Goal: Task Accomplishment & Management: Manage account settings

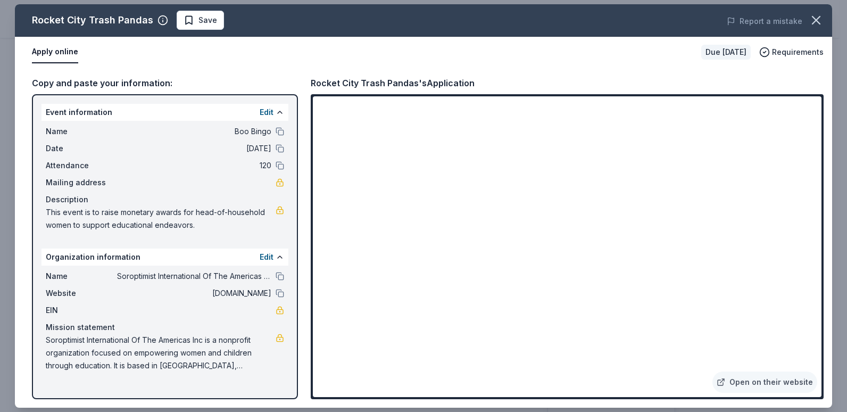
scroll to position [138, 0]
drag, startPoint x: 823, startPoint y: 190, endPoint x: 824, endPoint y: 205, distance: 15.5
click at [824, 205] on div "Copy and paste your information: Event information Edit Name Boo Bingo Date 10/…" at bounding box center [424, 238] width 818 height 340
click at [822, 209] on div "Open on their website" at bounding box center [567, 246] width 513 height 305
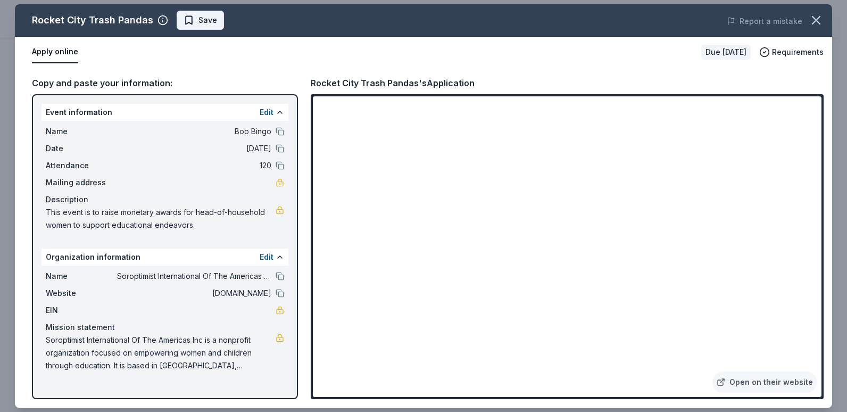
click at [185, 23] on span "Save" at bounding box center [201, 20] width 34 height 13
click at [223, 21] on body "Boo Bingo $10 in rewards Due in 35 days Share Rocket City Trash Pandas New Shar…" at bounding box center [419, 68] width 839 height 412
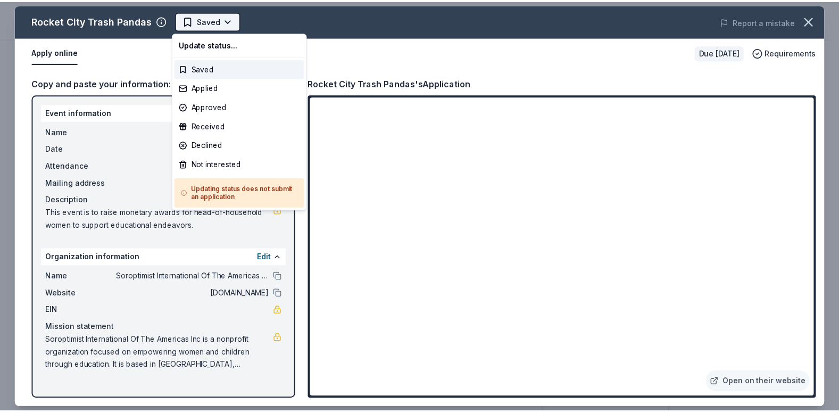
scroll to position [0, 0]
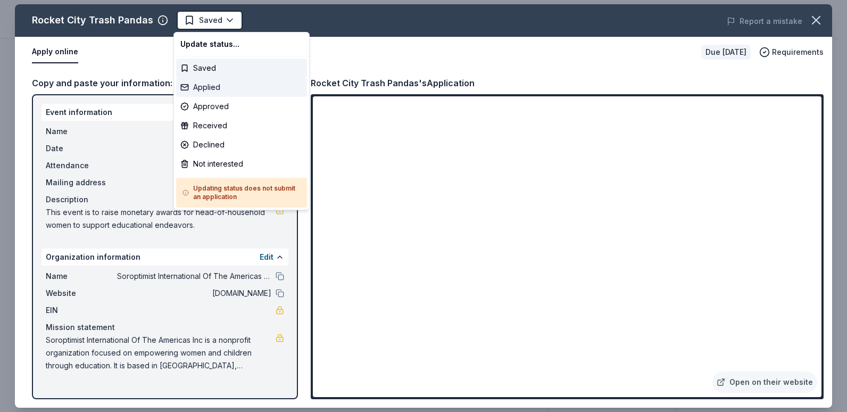
click at [224, 89] on div "Applied" at bounding box center [241, 87] width 131 height 19
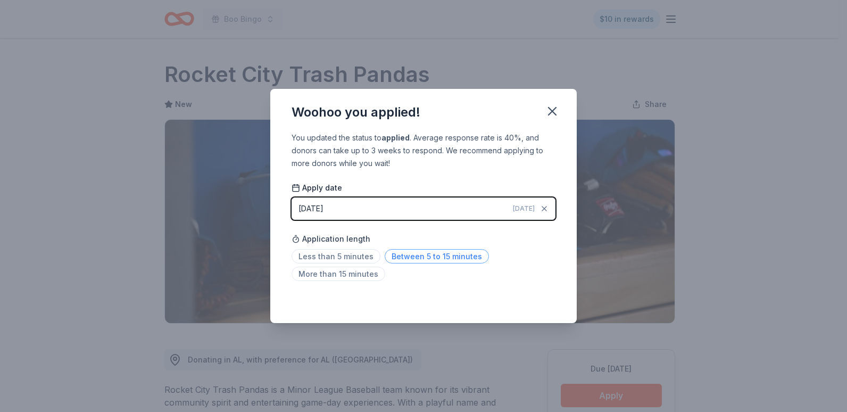
click at [418, 256] on span "Between 5 to 15 minutes" at bounding box center [437, 256] width 104 height 14
click at [553, 116] on icon "button" at bounding box center [552, 111] width 15 height 15
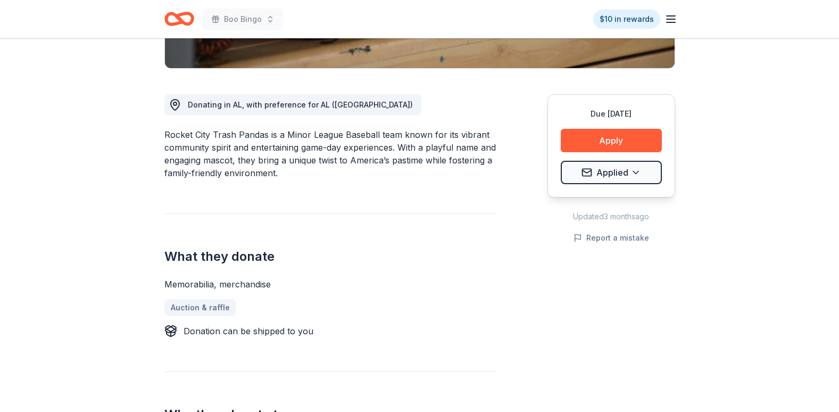
scroll to position [181, 0]
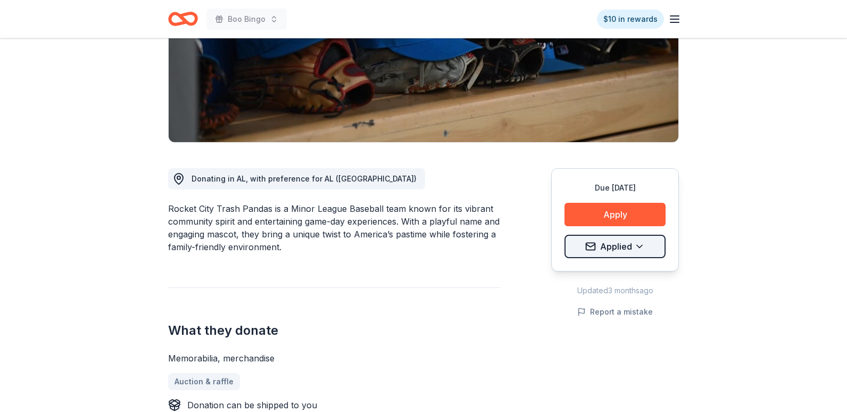
click at [649, 231] on html "Boo Bingo $10 in rewards Due in 35 days Share Rocket City Trash Pandas New Shar…" at bounding box center [423, 25] width 847 height 412
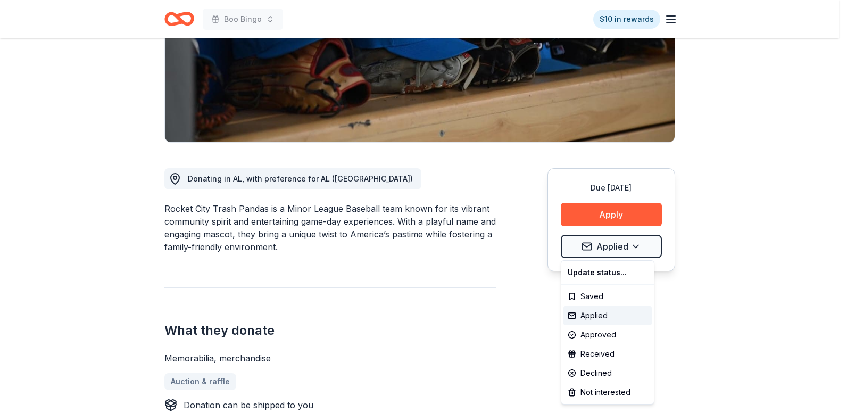
click at [792, 231] on html "Boo Bingo $10 in rewards Due in 35 days Share Rocket City Trash Pandas New Shar…" at bounding box center [423, 25] width 847 height 412
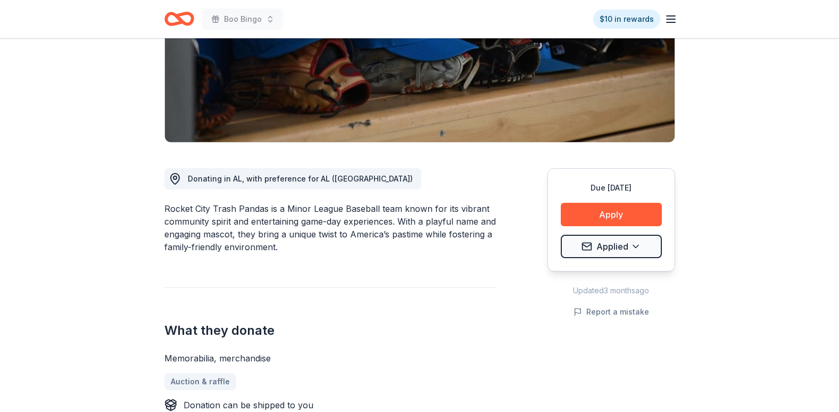
click at [186, 28] on icon "Home" at bounding box center [179, 18] width 30 height 25
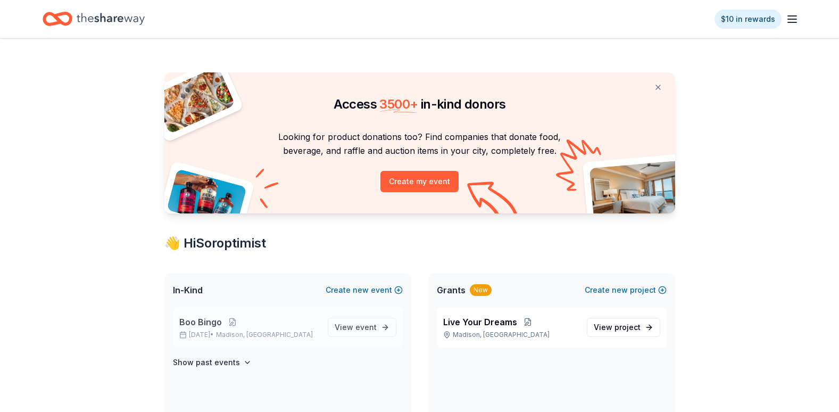
click at [202, 326] on span "Boo Bingo" at bounding box center [200, 322] width 43 height 13
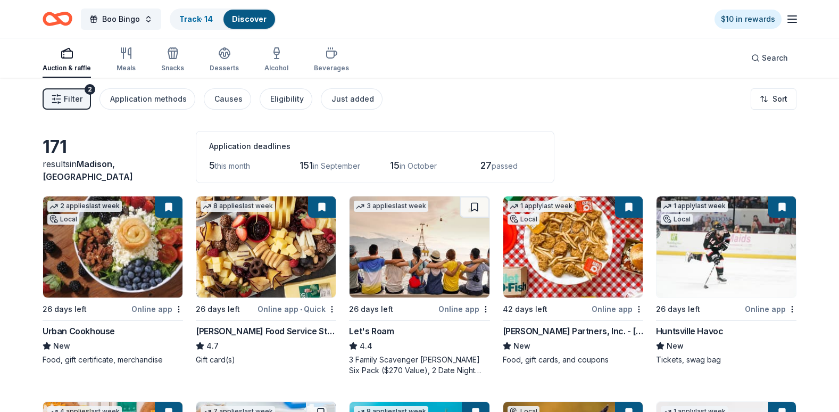
click at [73, 95] on span "Filter" at bounding box center [73, 99] width 19 height 13
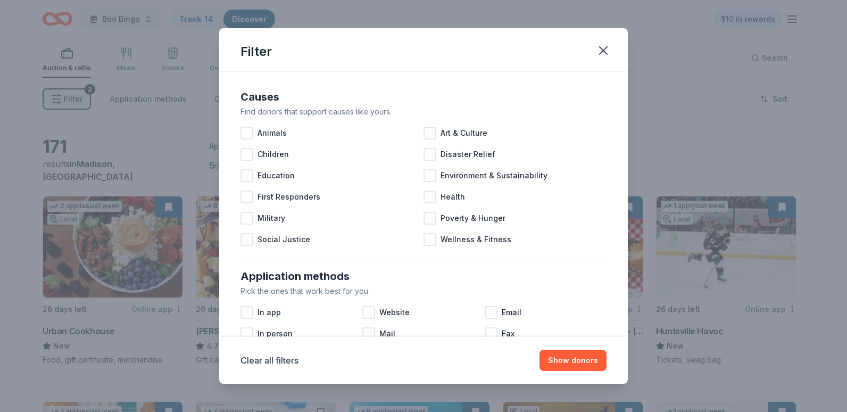
click at [73, 95] on div "Filter Causes Find donors that support causes like yours. Animals Art & Culture…" at bounding box center [423, 206] width 847 height 412
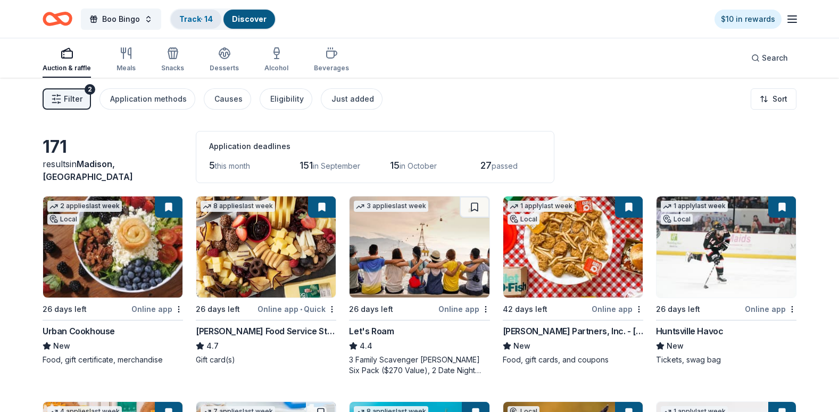
click at [201, 12] on div "Track · 14" at bounding box center [196, 19] width 51 height 19
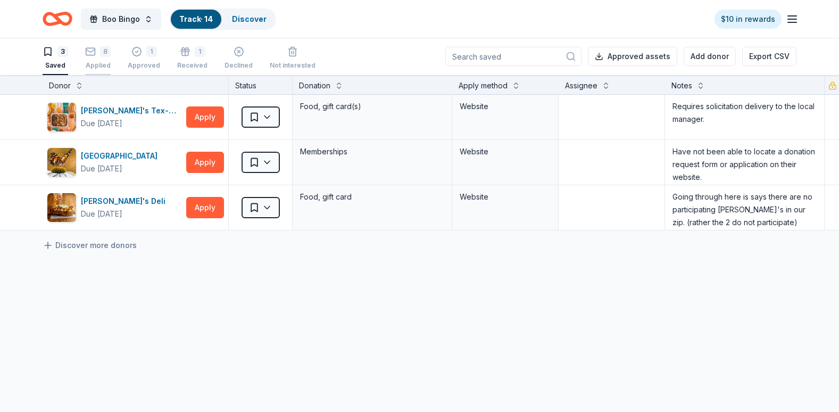
click at [104, 62] on div "Applied" at bounding box center [98, 65] width 26 height 9
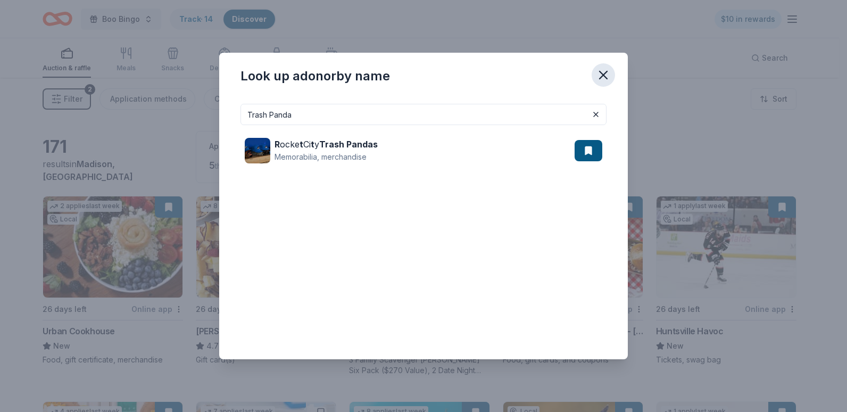
click at [607, 78] on icon "button" at bounding box center [603, 74] width 7 height 7
